Goal: Transaction & Acquisition: Purchase product/service

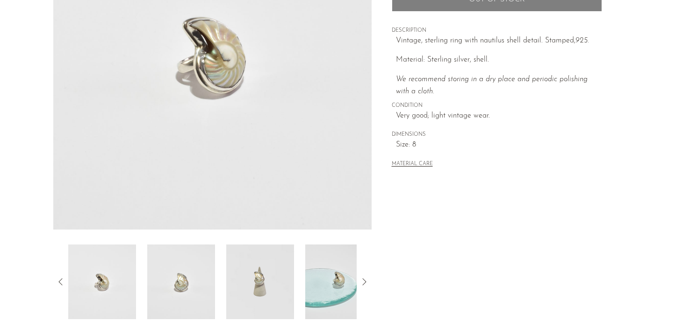
scroll to position [198, 0]
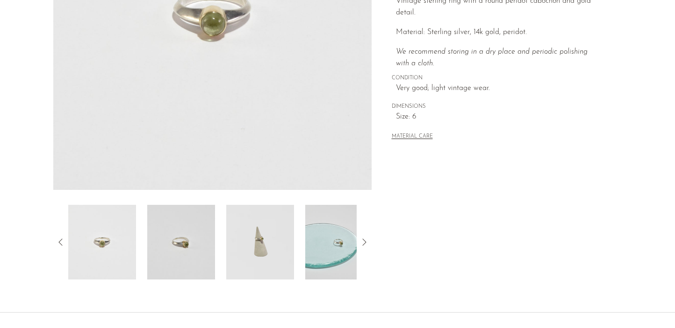
scroll to position [205, 0]
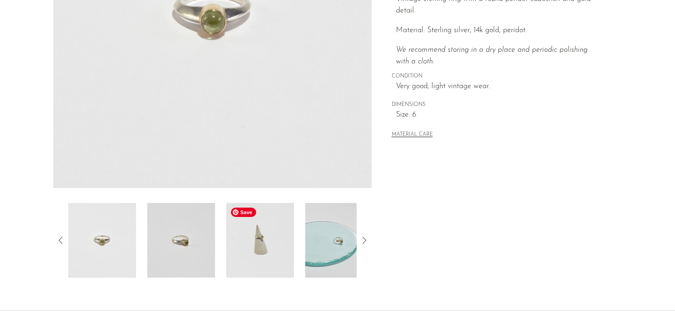
click at [272, 266] on img at bounding box center [260, 240] width 68 height 75
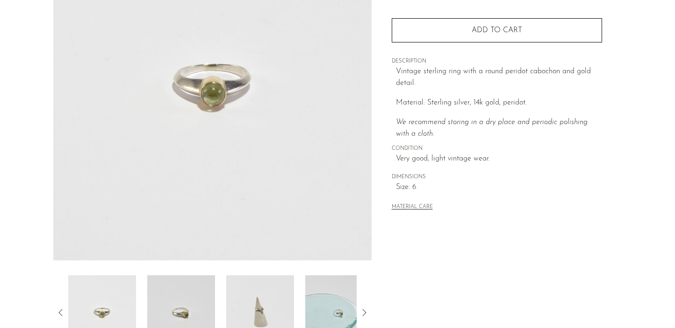
scroll to position [131, 0]
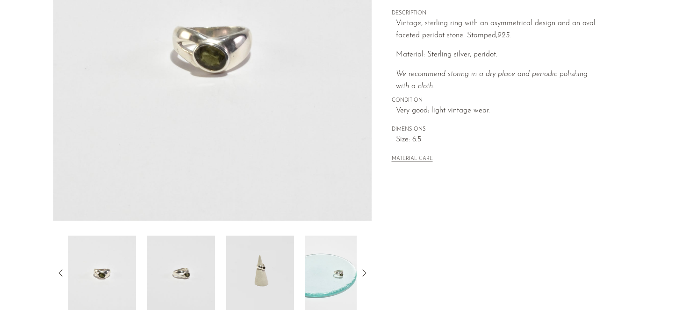
scroll to position [173, 0]
click at [281, 274] on img at bounding box center [260, 272] width 68 height 75
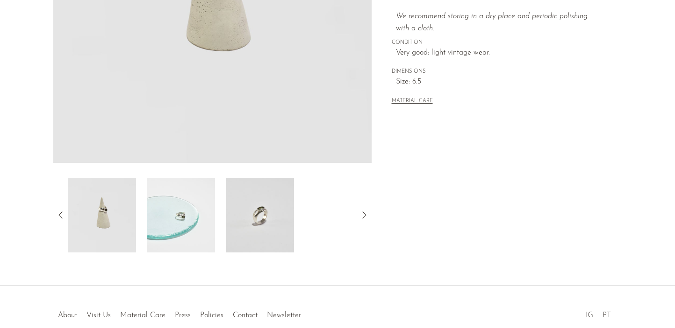
scroll to position [232, 0]
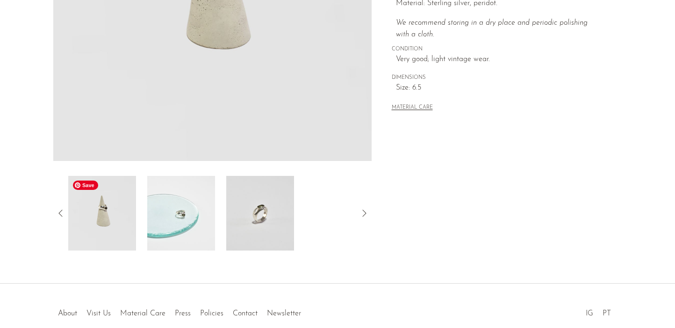
click at [93, 215] on img at bounding box center [102, 213] width 68 height 75
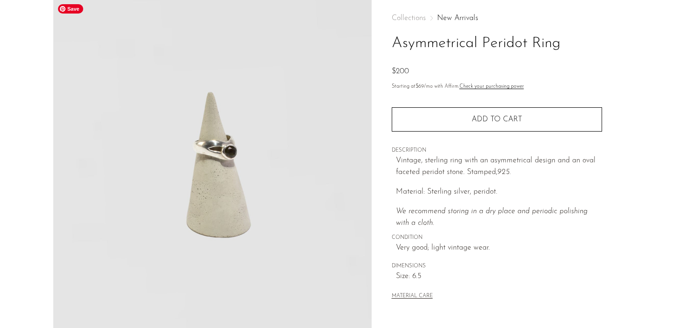
scroll to position [31, 0]
